Goal: Task Accomplishment & Management: Complete application form

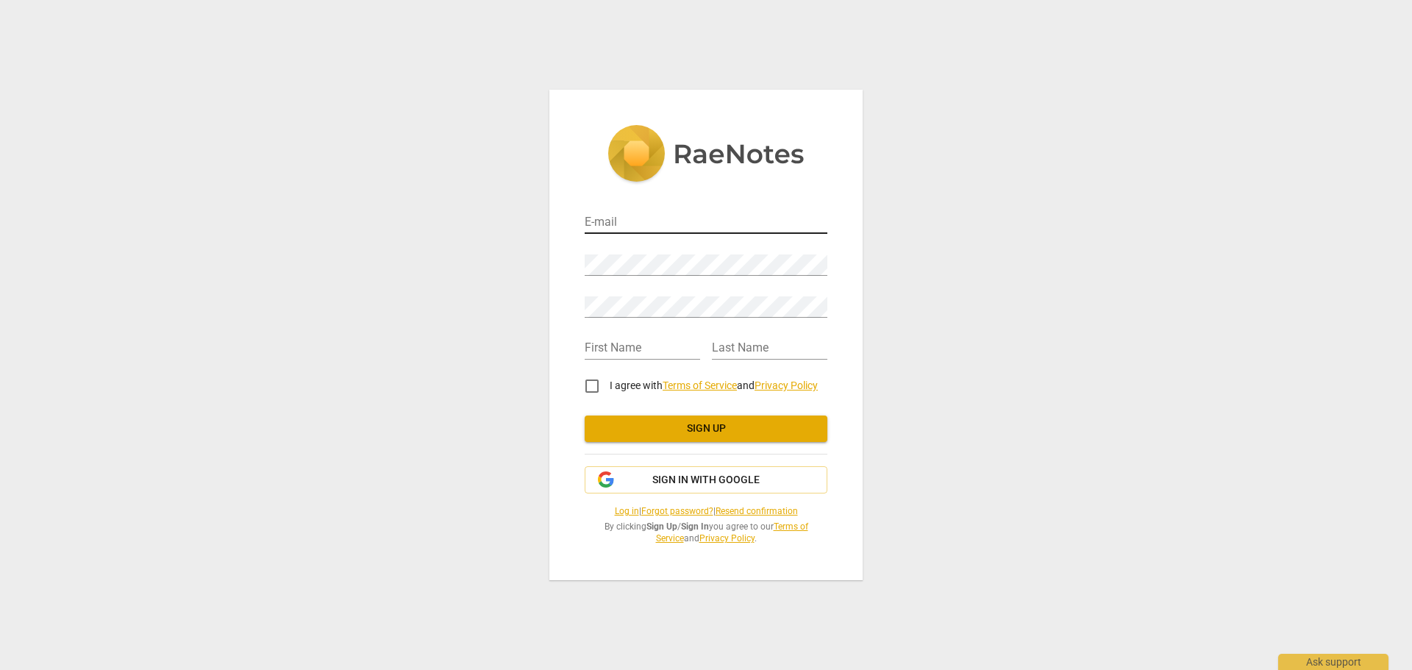
click at [668, 222] on input "email" at bounding box center [706, 223] width 243 height 21
type input "[PERSON_NAME][EMAIL_ADDRESS][DOMAIN_NAME]"
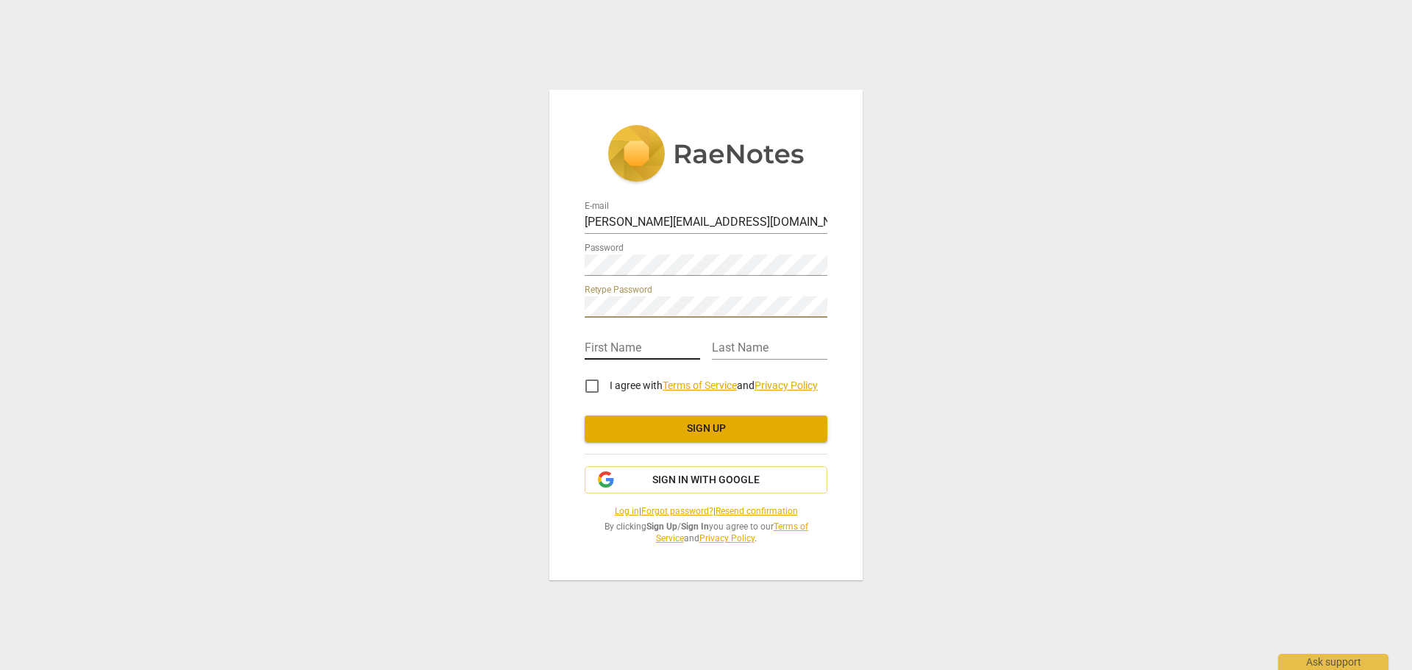
click at [626, 343] on input "text" at bounding box center [642, 348] width 115 height 21
type input "[PERSON_NAME]"
click at [589, 380] on input "I agree with Terms of Service and Privacy Policy" at bounding box center [591, 386] width 35 height 35
checkbox input "true"
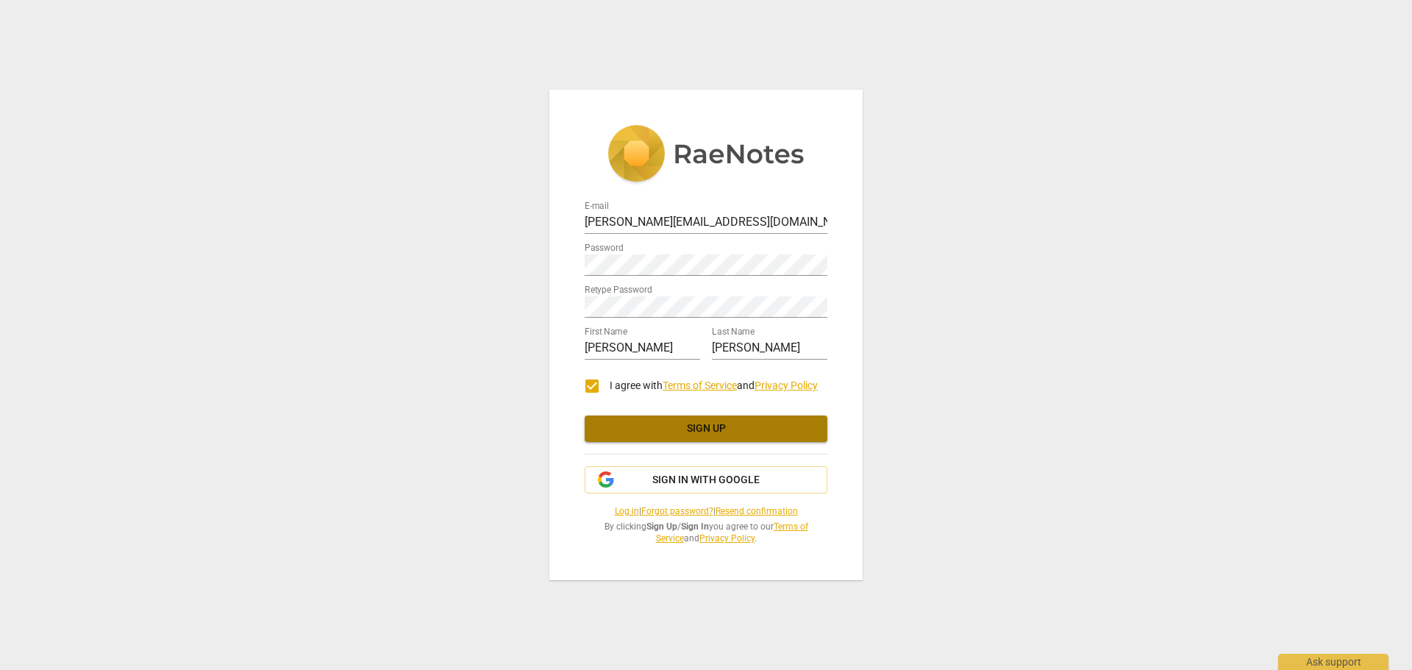
click at [695, 438] on button "Sign up" at bounding box center [706, 429] width 243 height 26
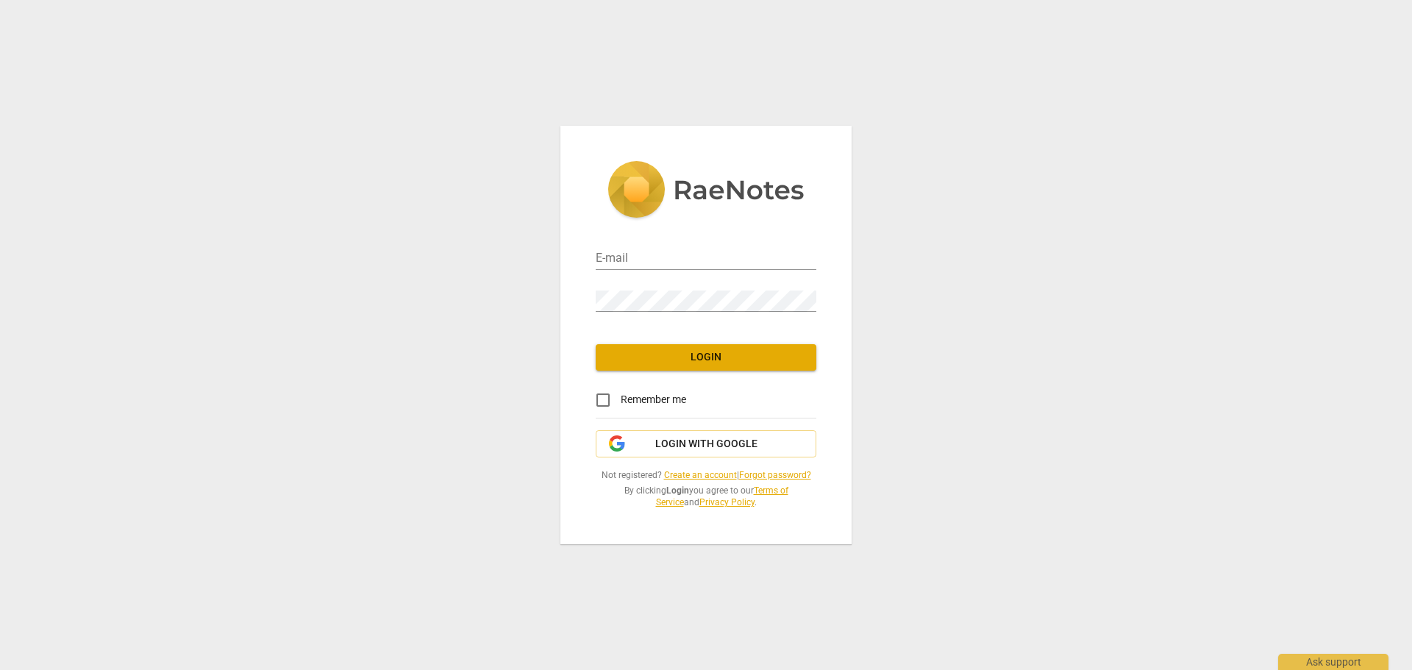
type input "[PERSON_NAME][EMAIL_ADDRESS][DOMAIN_NAME]"
click at [696, 359] on span "Login" at bounding box center [706, 357] width 197 height 15
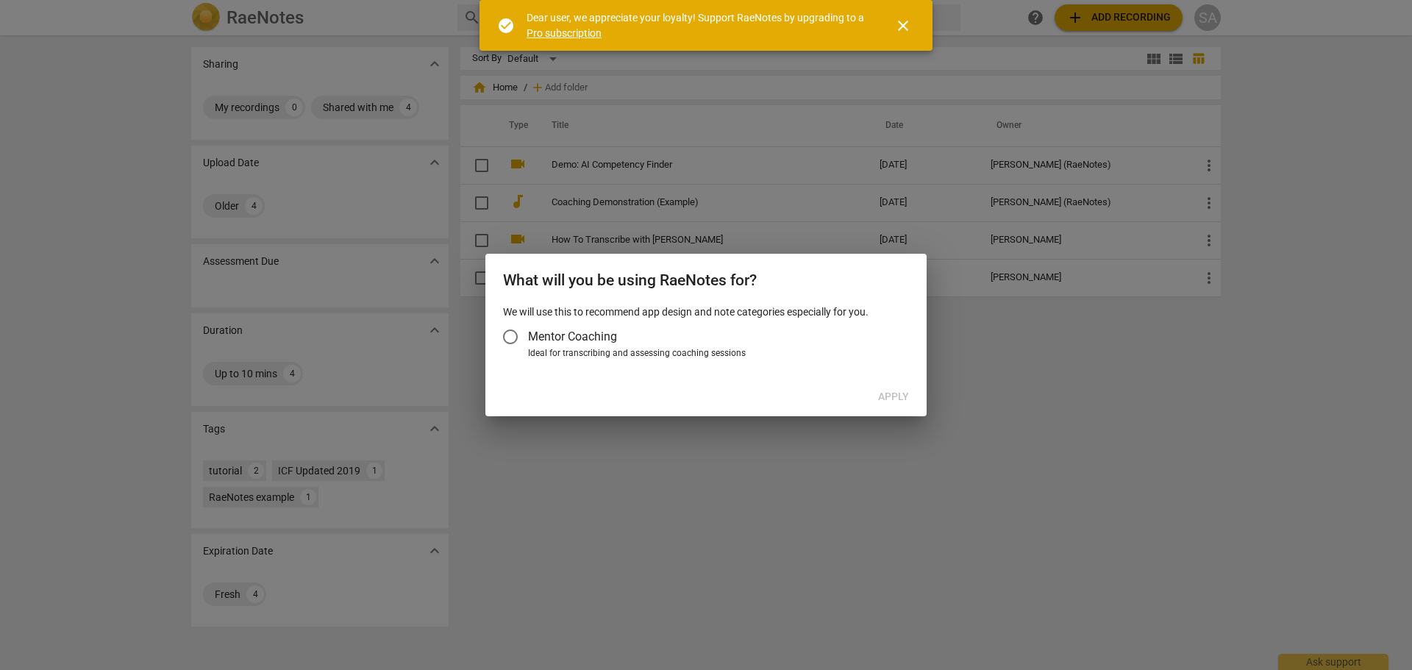
click at [882, 451] on div at bounding box center [706, 335] width 1412 height 670
click at [509, 334] on input "Mentor Coaching" at bounding box center [510, 336] width 35 height 35
radio input "false"
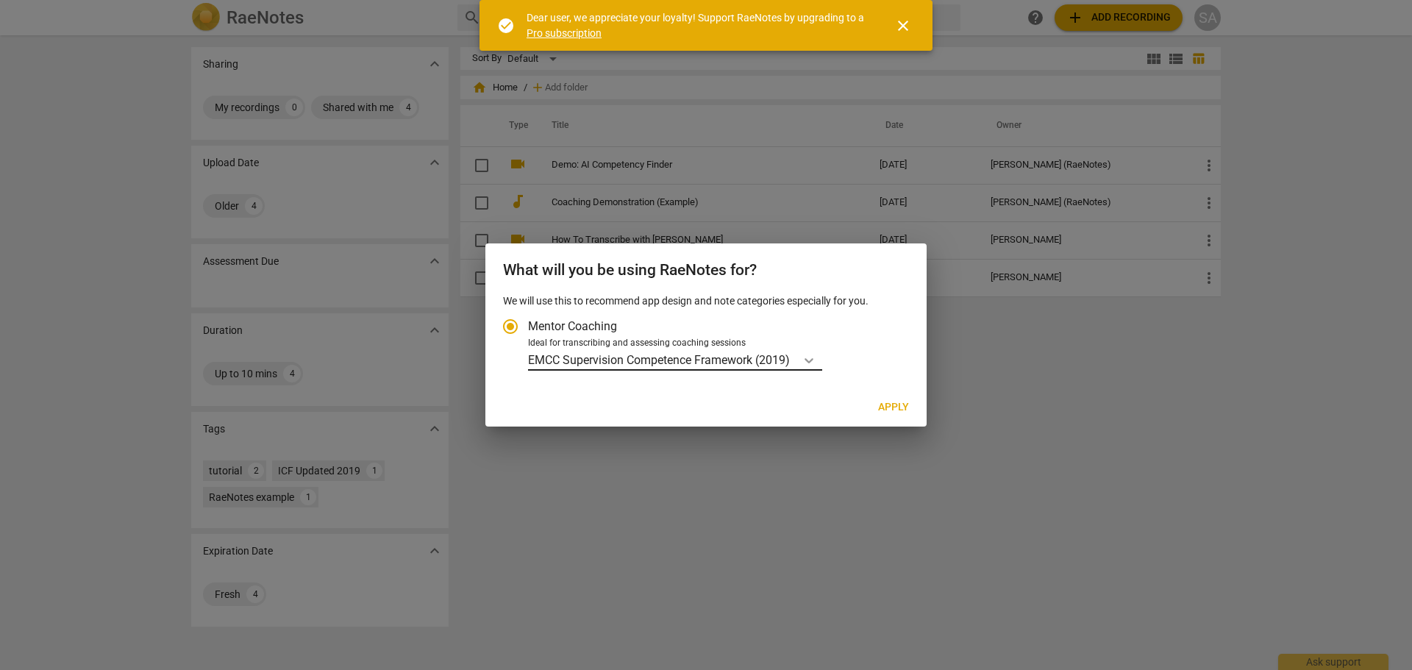
click at [813, 357] on icon "Account type" at bounding box center [809, 360] width 15 height 15
click at [0, 0] on input "Ideal for transcribing and assessing coaching sessions EMCC Supervision Compete…" at bounding box center [0, 0] width 0 height 0
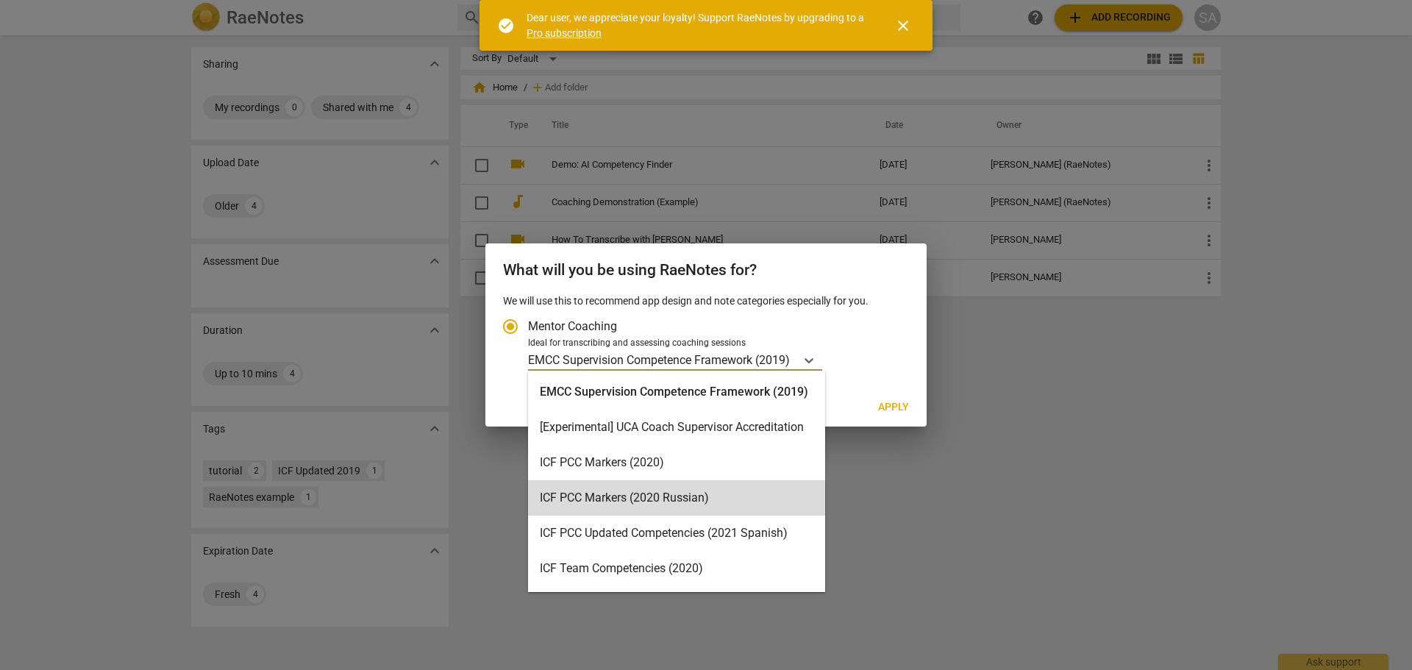
scroll to position [74, 0]
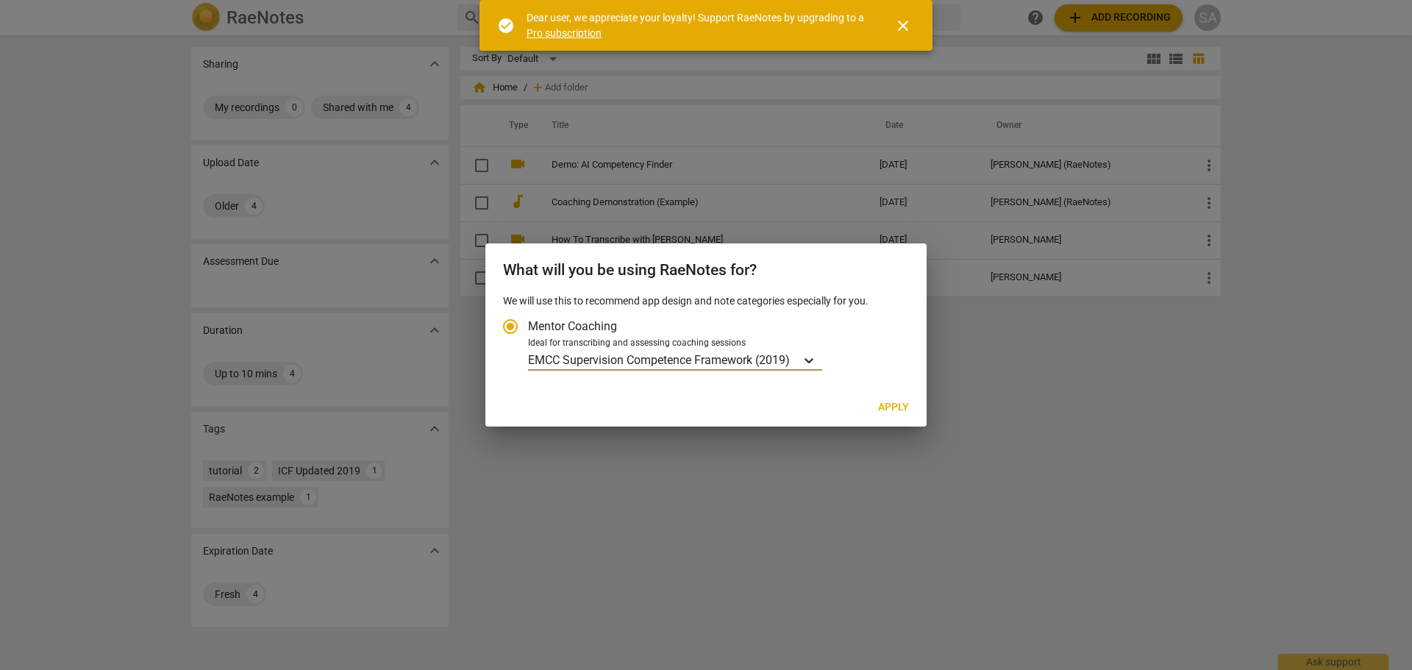
click at [811, 368] on icon "Account type" at bounding box center [809, 360] width 15 height 15
click at [0, 0] on input "Ideal for transcribing and assessing coaching sessions option EMCC Supervision …" at bounding box center [0, 0] width 0 height 0
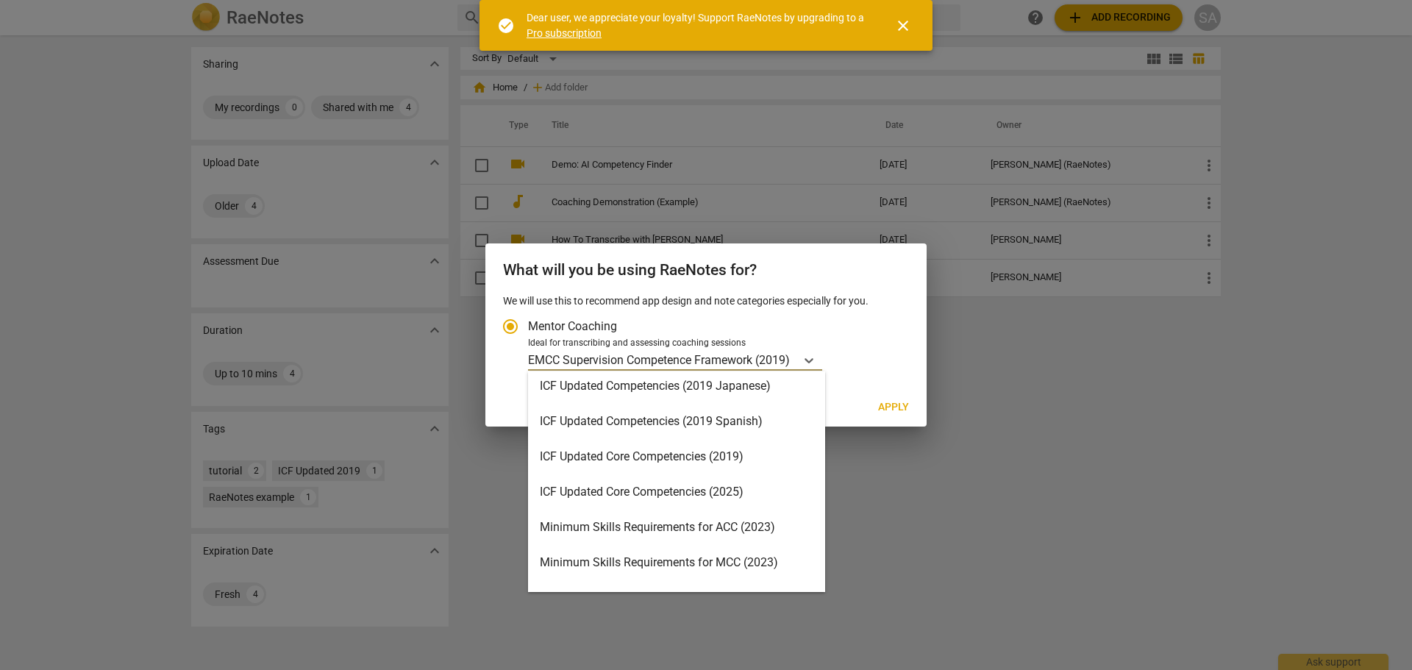
scroll to position [221, 0]
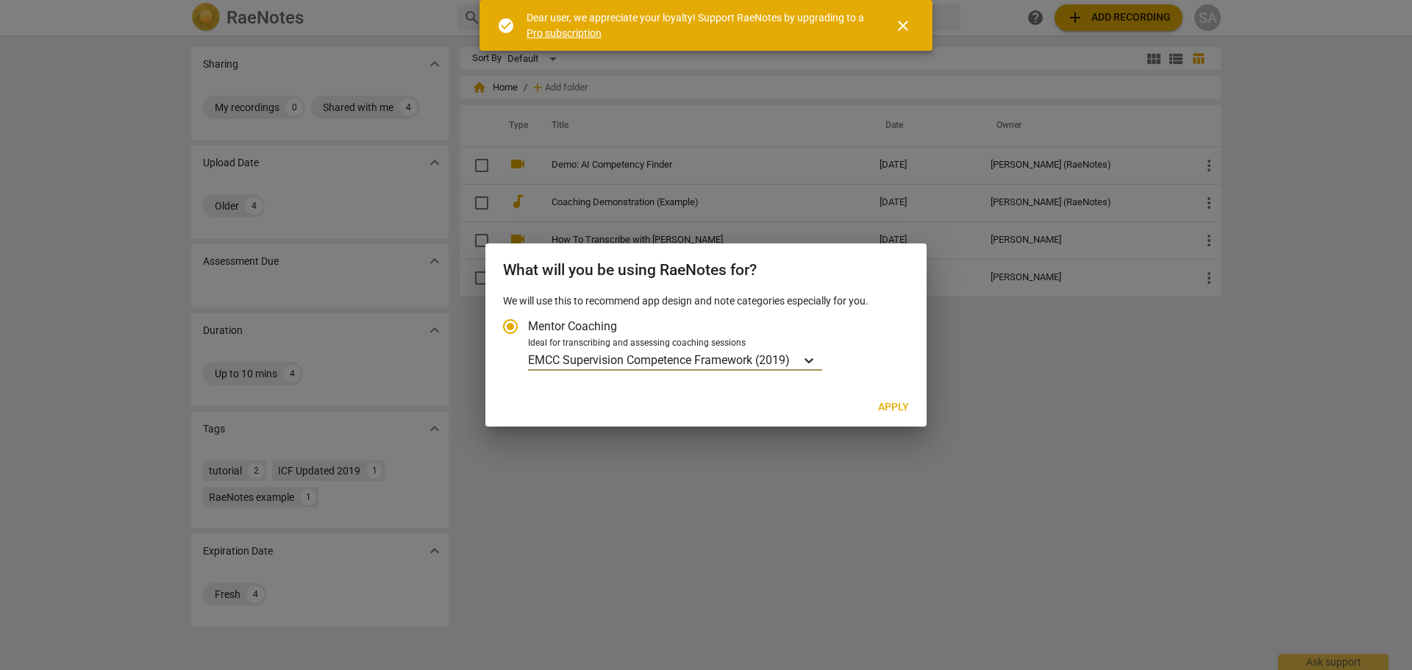
click at [819, 353] on div "Account type" at bounding box center [809, 359] width 26 height 21
click at [0, 0] on input "Ideal for transcribing and assessing coaching sessions option EMCC Supervision …" at bounding box center [0, 0] width 0 height 0
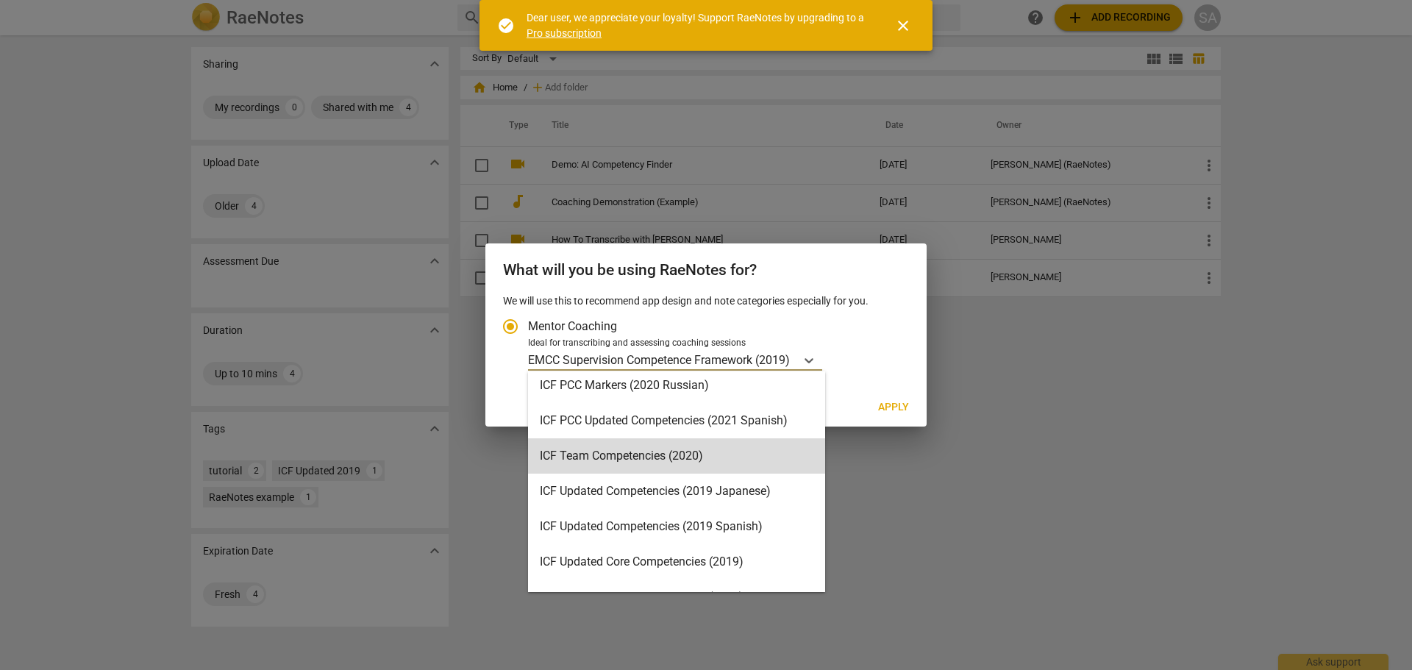
scroll to position [147, 0]
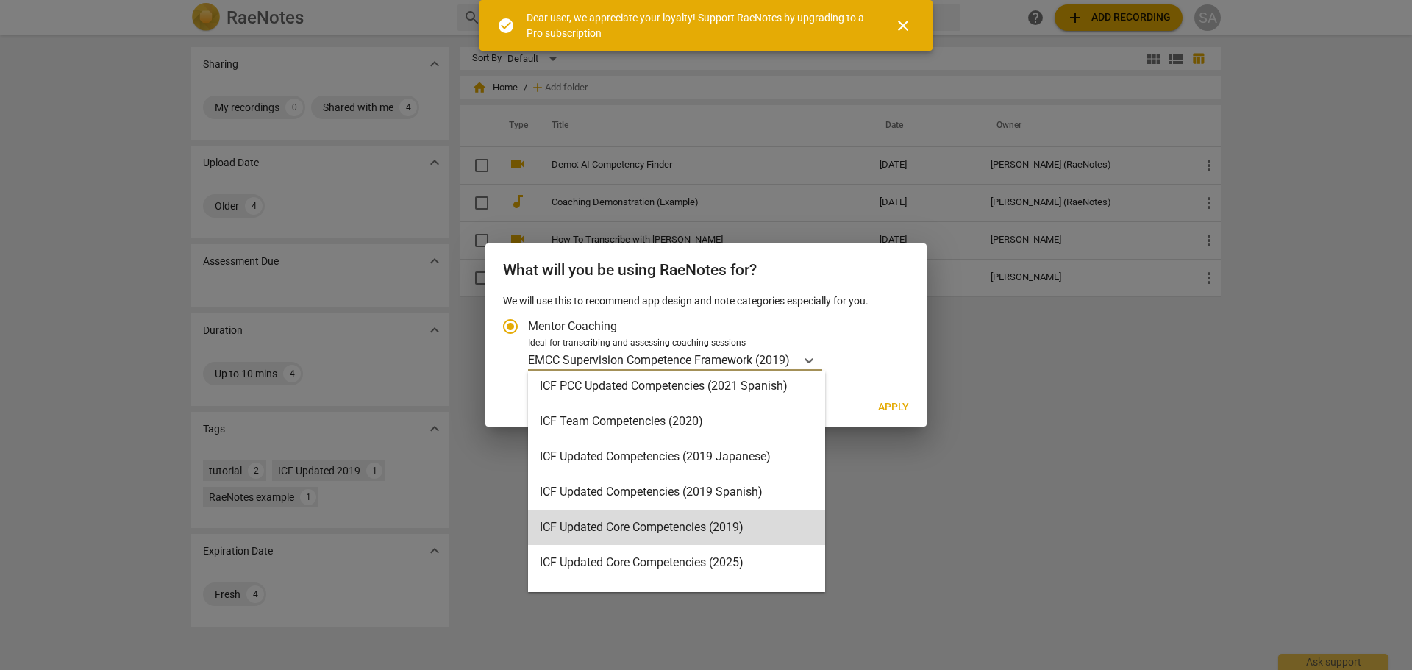
click at [1102, 435] on div at bounding box center [706, 335] width 1412 height 670
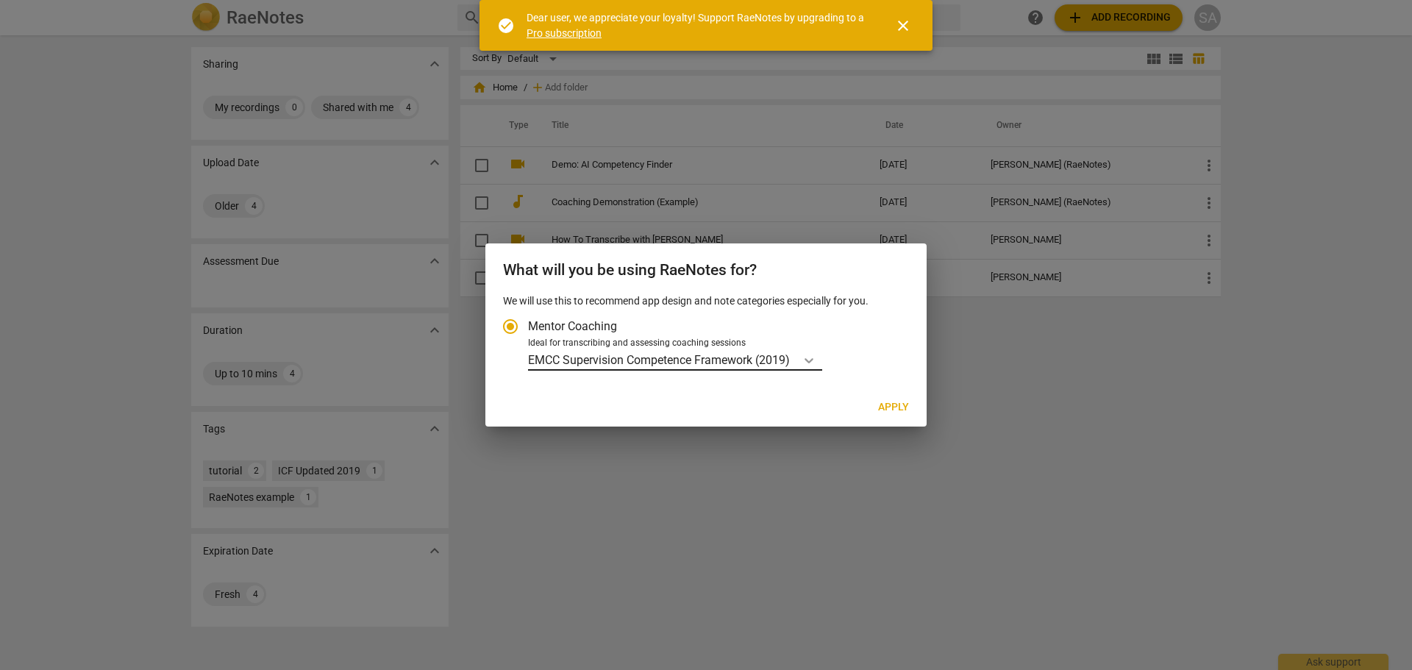
click at [816, 363] on icon "Account type" at bounding box center [809, 360] width 15 height 15
click at [0, 0] on input "Ideal for transcribing and assessing coaching sessions EMCC Supervision Compete…" at bounding box center [0, 0] width 0 height 0
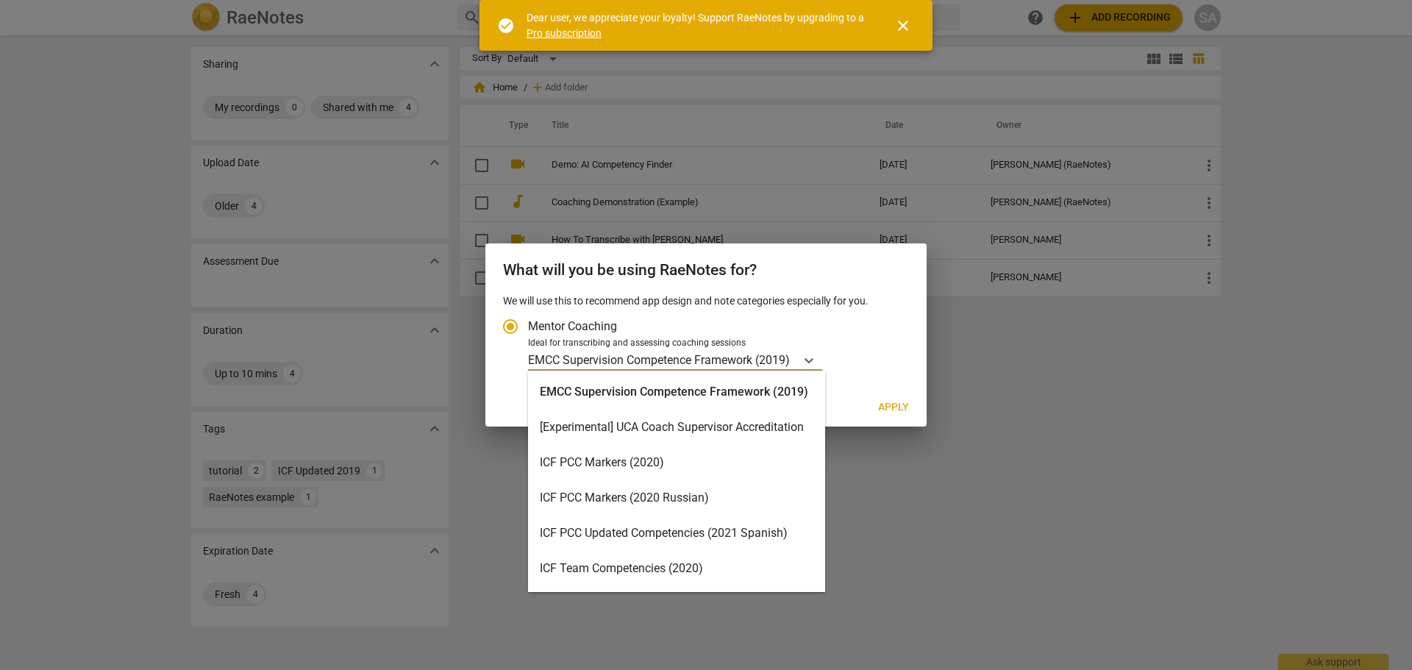
scroll to position [74, 0]
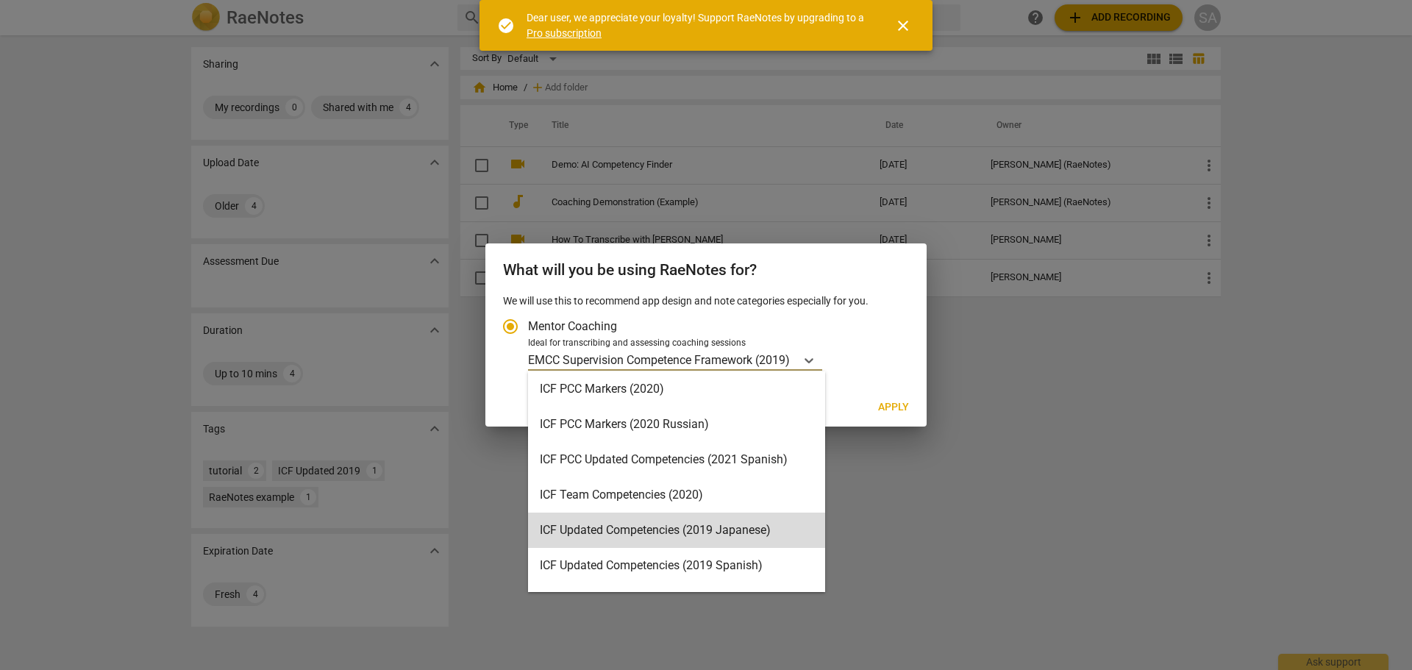
click at [1032, 491] on div at bounding box center [706, 335] width 1412 height 670
